Goal: Information Seeking & Learning: Learn about a topic

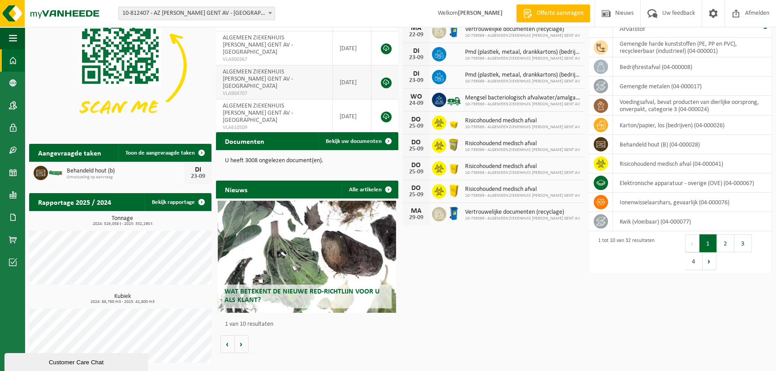
scroll to position [76, 0]
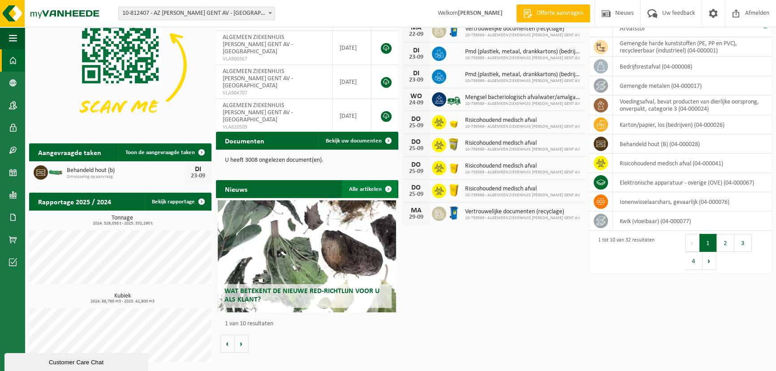
click at [388, 189] on span at bounding box center [389, 189] width 18 height 18
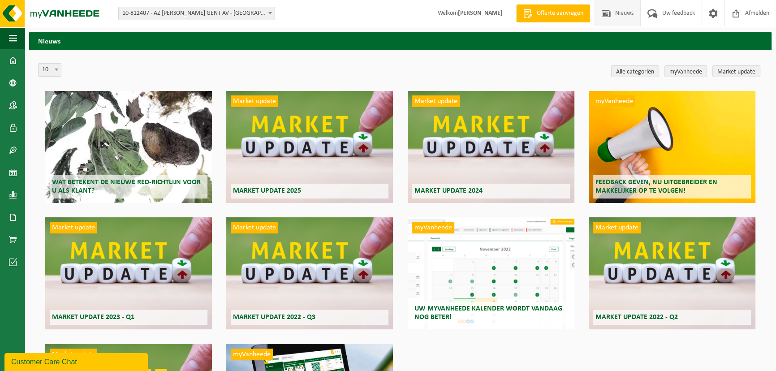
click at [164, 163] on div "Wat betekent de nieuwe RED-richtlijn voor u als klant?" at bounding box center [128, 147] width 167 height 112
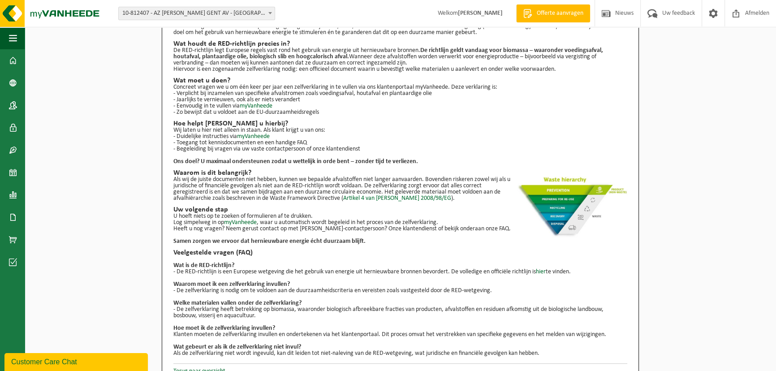
scroll to position [53, 0]
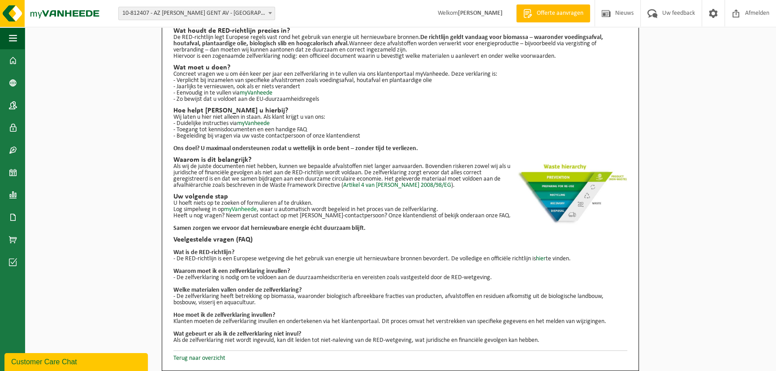
click at [240, 210] on link "myVanheede" at bounding box center [240, 209] width 33 height 7
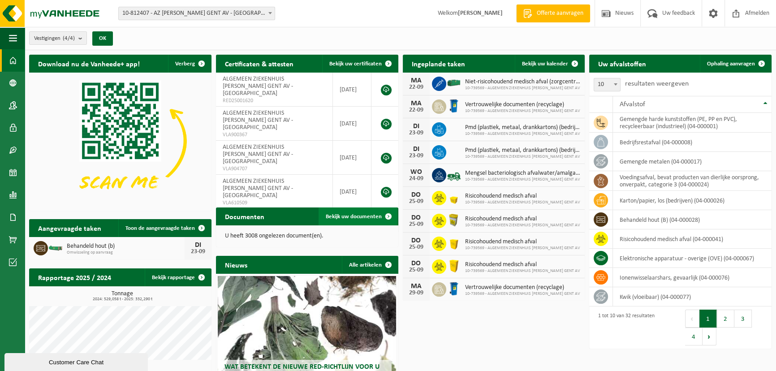
click at [388, 216] on span at bounding box center [389, 216] width 18 height 18
